Goal: Find contact information: Find contact information

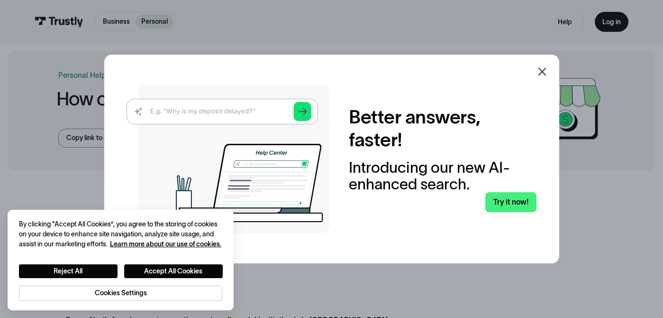
click at [544, 71] on icon at bounding box center [542, 71] width 11 height 11
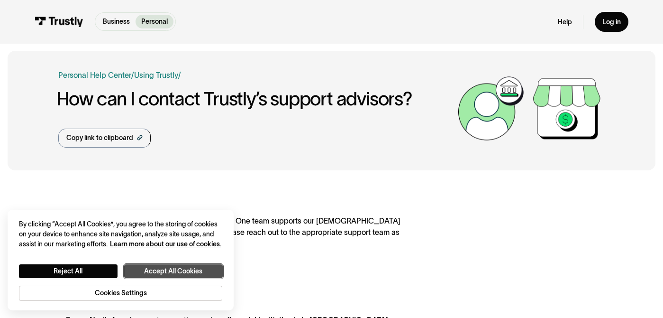
click at [176, 266] on button "Accept All Cookies" at bounding box center [173, 271] width 99 height 14
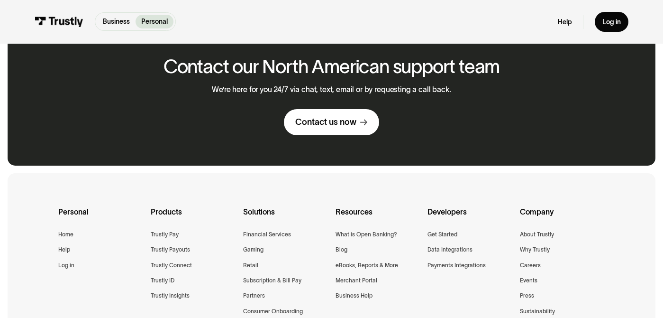
scroll to position [613, 0]
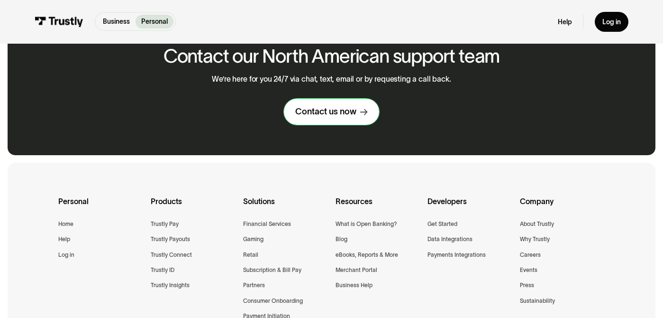
click at [312, 115] on div "Contact us now" at bounding box center [325, 111] width 61 height 11
